Goal: Entertainment & Leisure: Consume media (video, audio)

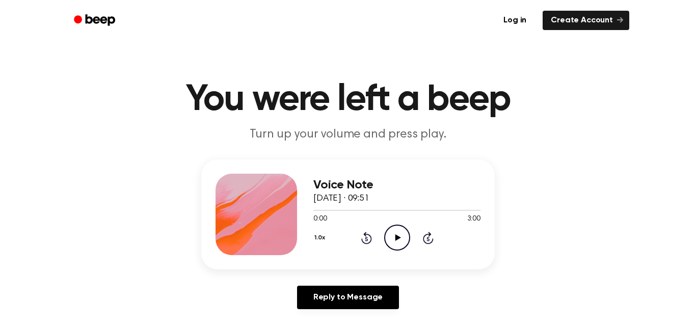
click at [396, 239] on icon at bounding box center [398, 237] width 6 height 7
click at [319, 244] on button "1.0x" at bounding box center [320, 237] width 15 height 17
click at [389, 247] on icon "Play Audio" at bounding box center [397, 238] width 26 height 26
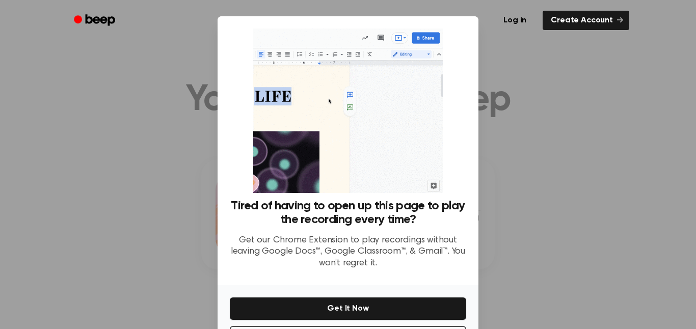
click at [161, 79] on div at bounding box center [348, 164] width 696 height 329
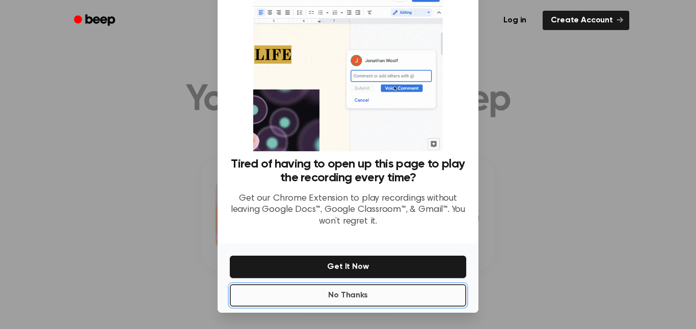
click at [428, 306] on button "No Thanks" at bounding box center [348, 295] width 236 height 22
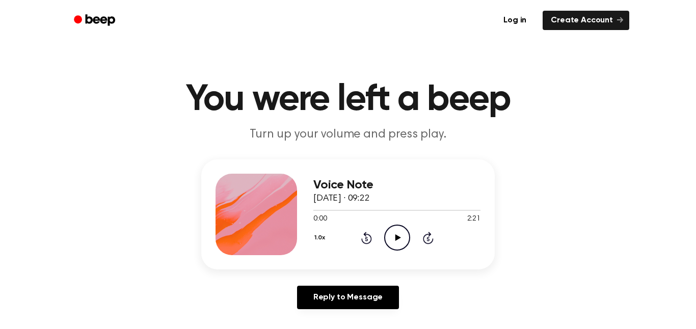
click at [392, 243] on icon "Play Audio" at bounding box center [397, 238] width 26 height 26
click at [391, 247] on icon "Play Audio" at bounding box center [397, 238] width 26 height 26
